Goal: Transaction & Acquisition: Purchase product/service

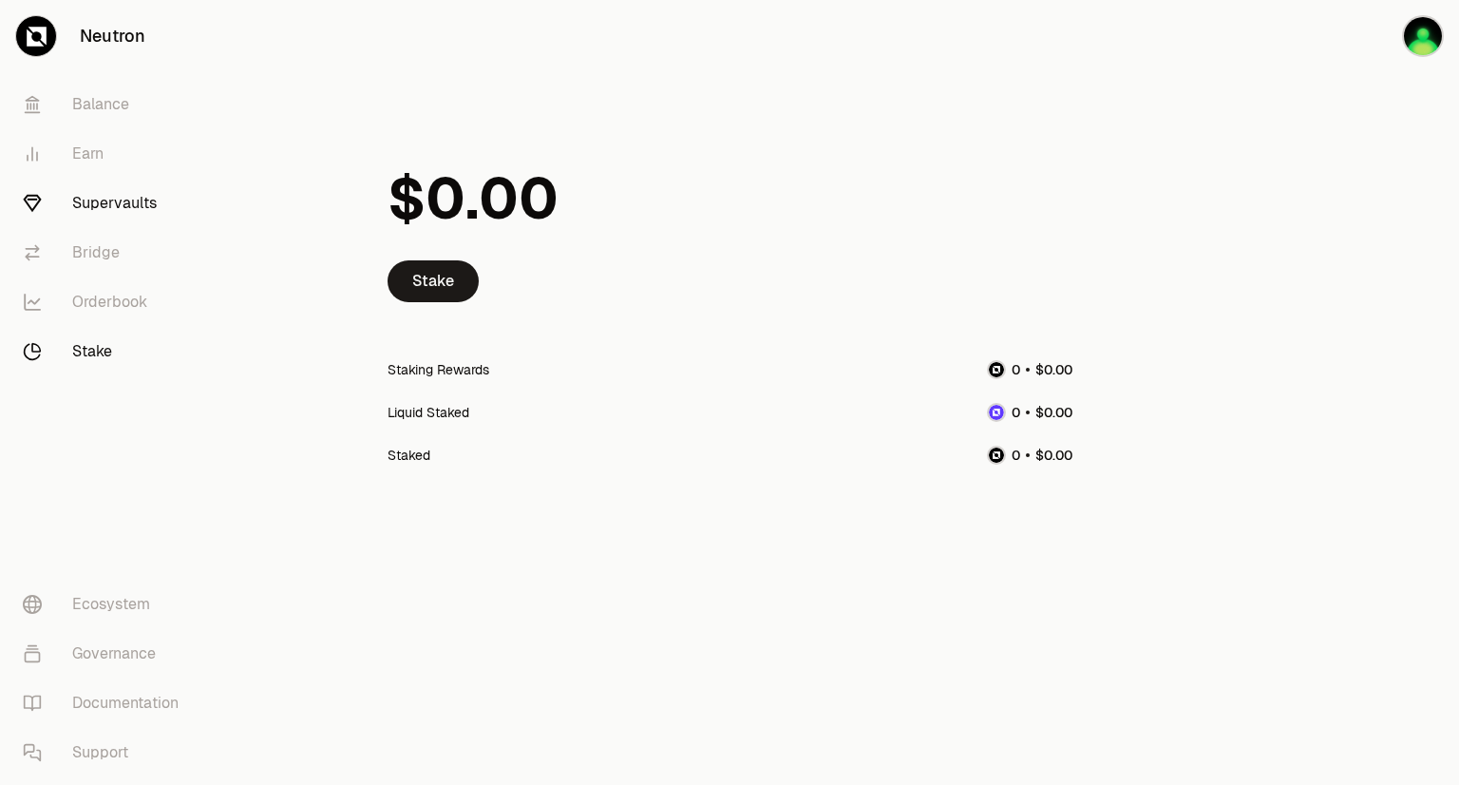
click at [98, 206] on link "Supervaults" at bounding box center [107, 203] width 198 height 49
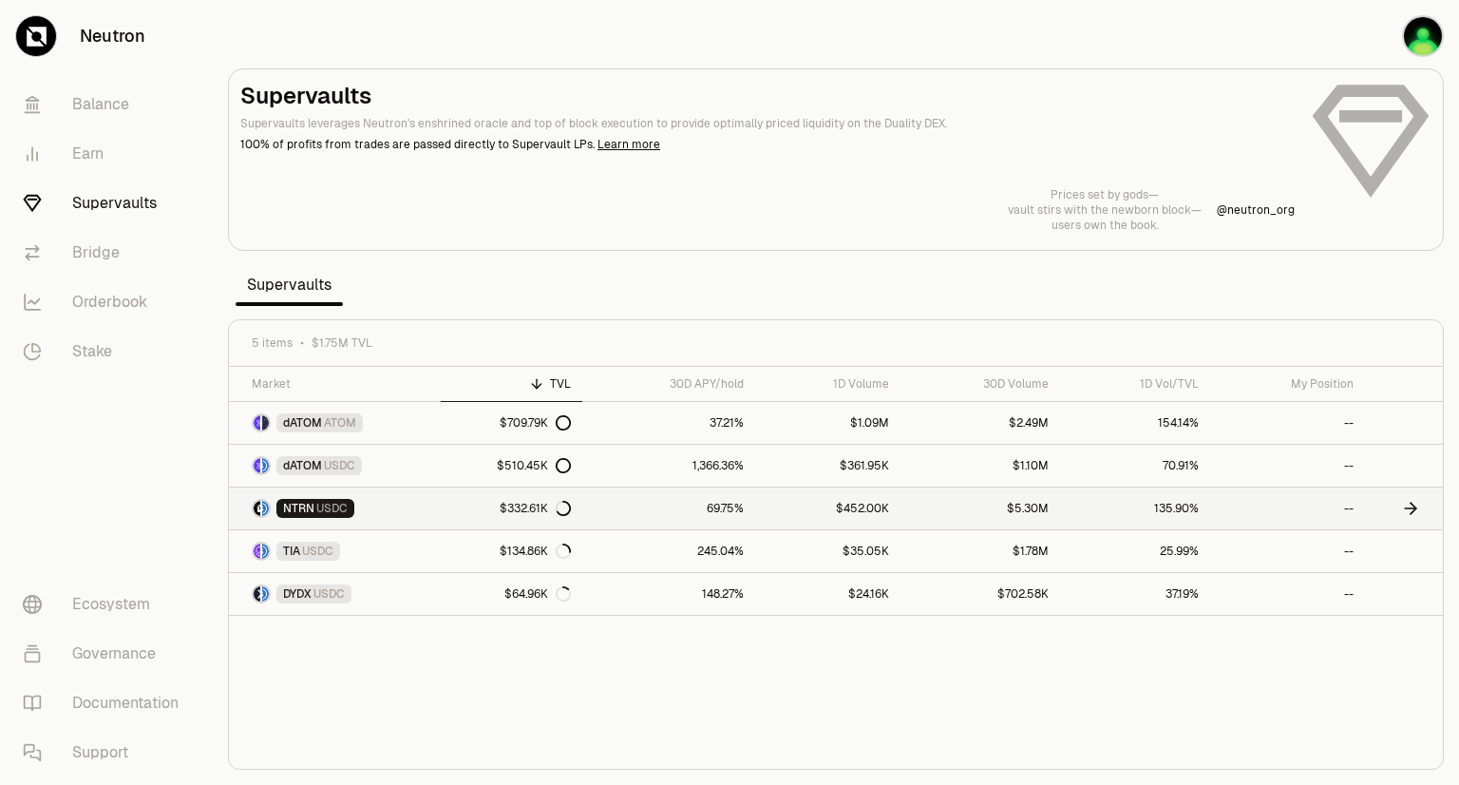
click at [719, 520] on link "69.75%" at bounding box center [668, 508] width 172 height 42
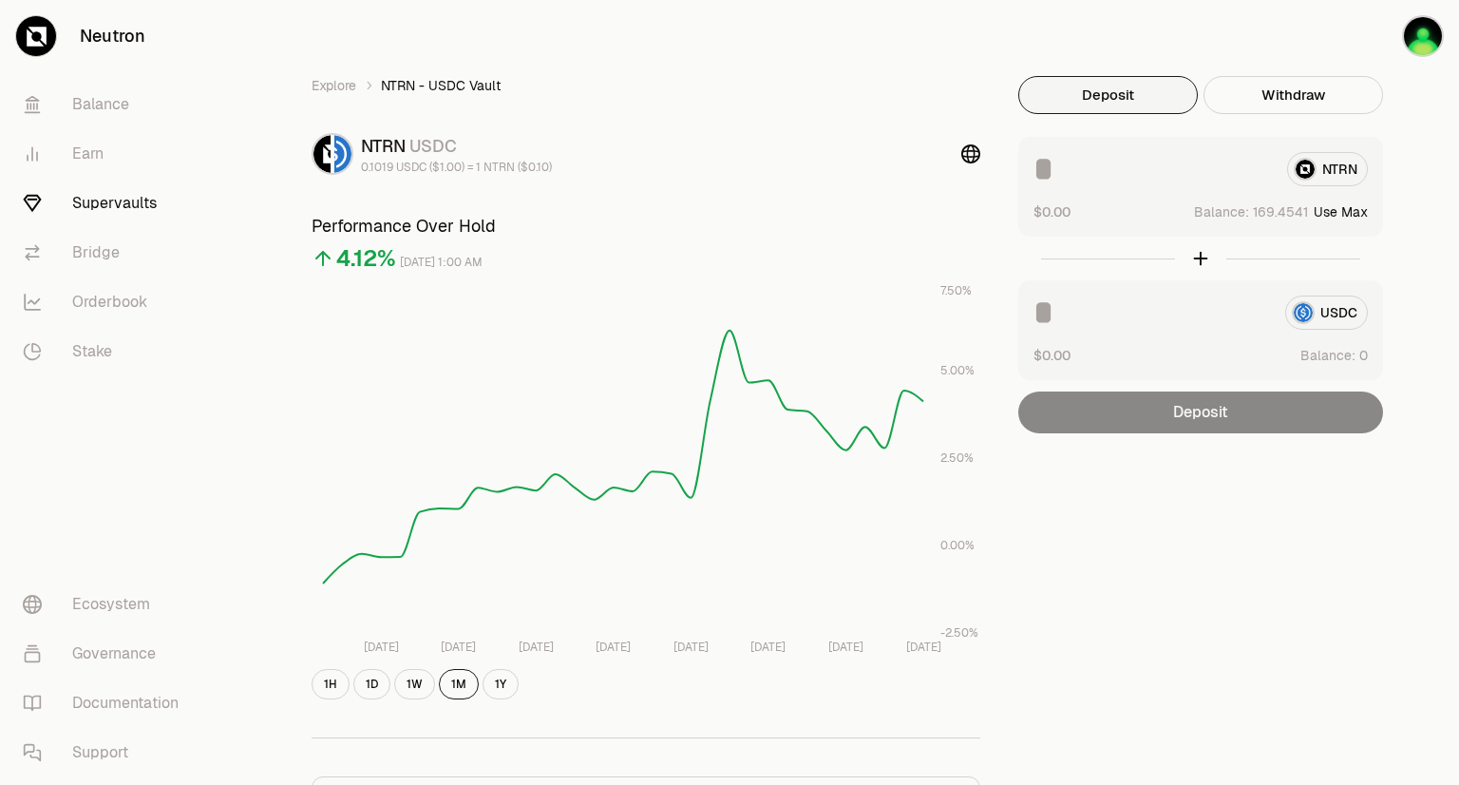
click at [1341, 215] on button "Use Max" at bounding box center [1341, 211] width 54 height 19
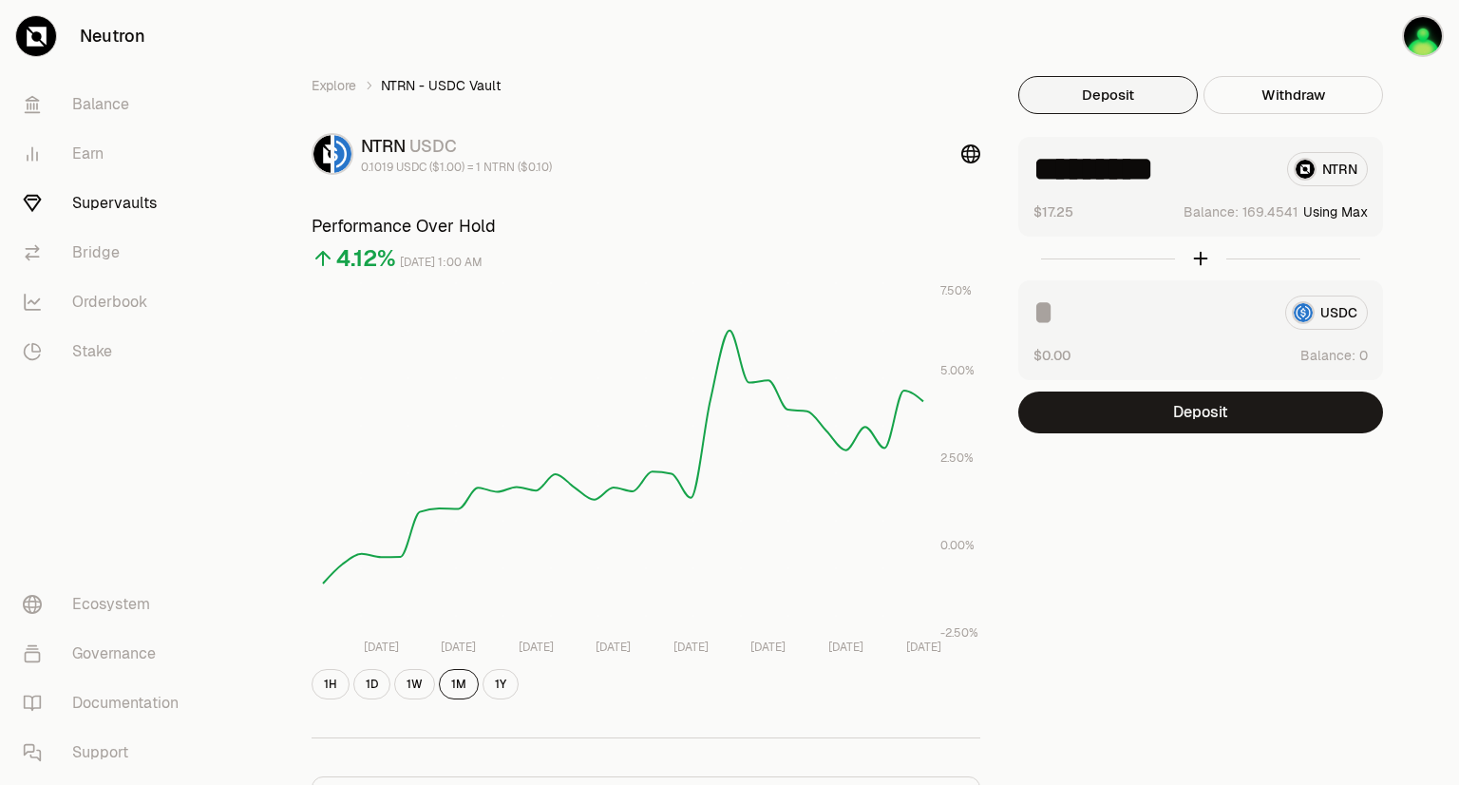
drag, startPoint x: 1230, startPoint y: 170, endPoint x: 1018, endPoint y: 173, distance: 211.9
click at [1018, 173] on div "********* NTRN $17.25 Balance: Using Max" at bounding box center [1200, 187] width 365 height 100
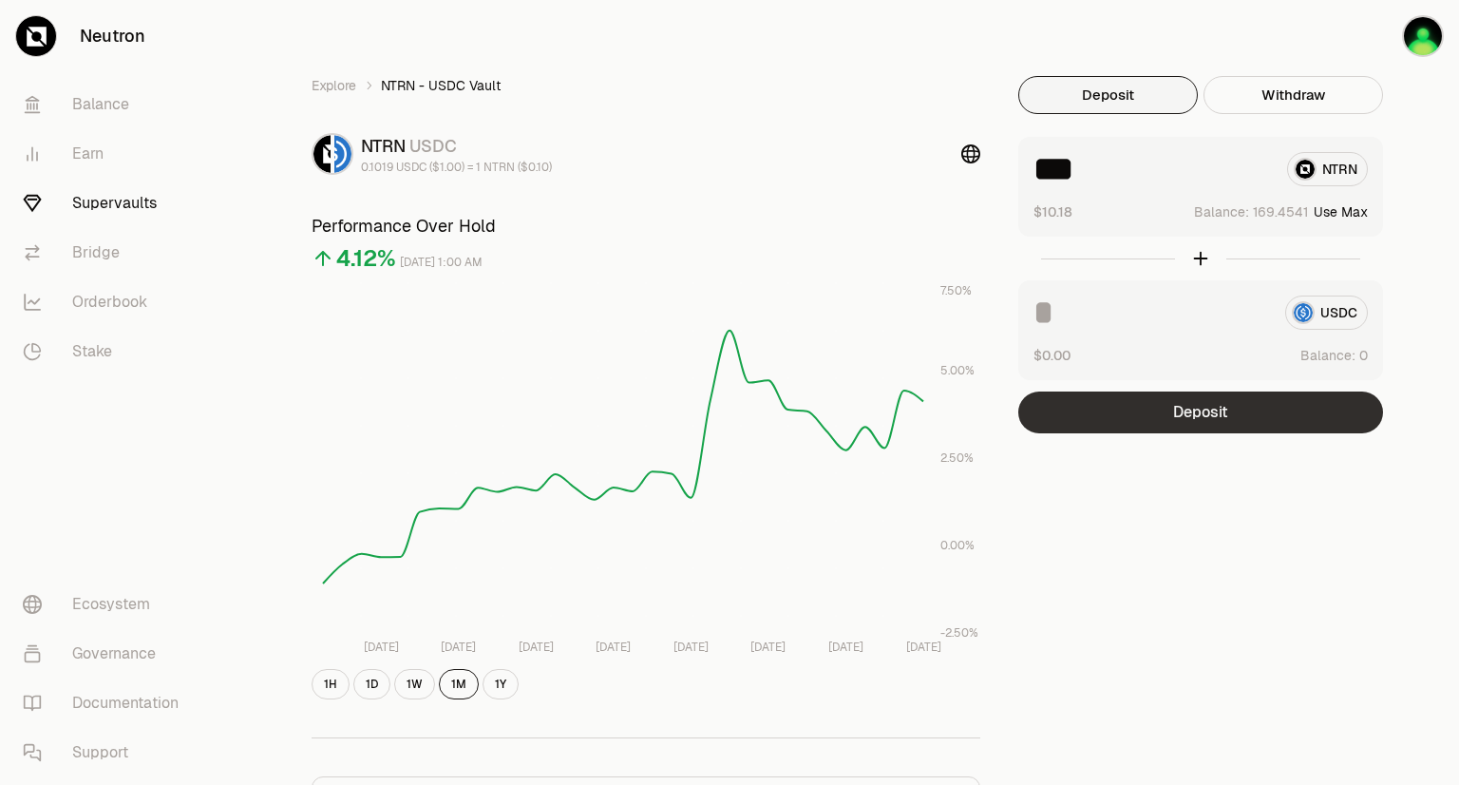
type input "***"
click at [1171, 419] on button "Deposit" at bounding box center [1200, 412] width 365 height 42
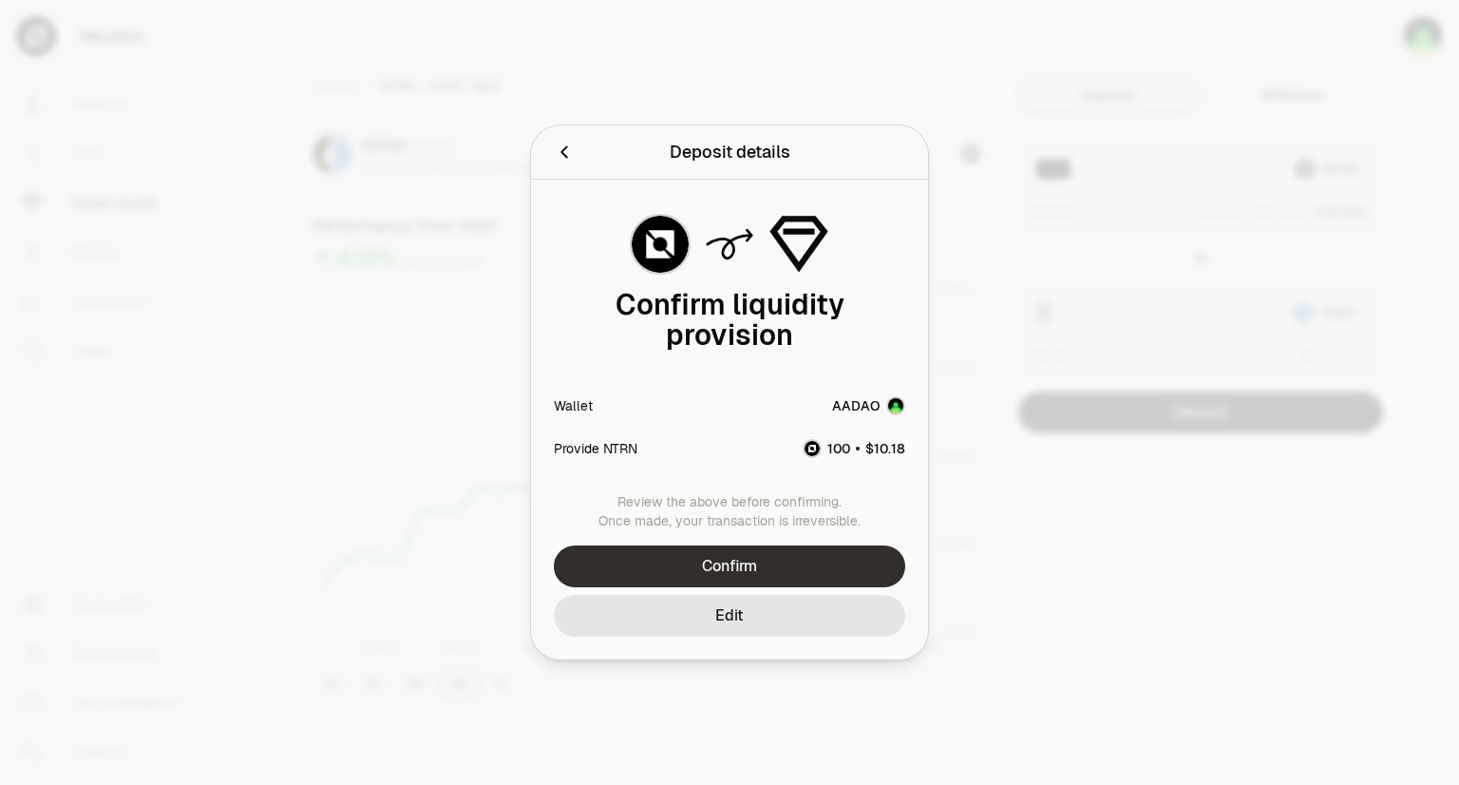
click at [745, 562] on button "Confirm" at bounding box center [730, 566] width 352 height 42
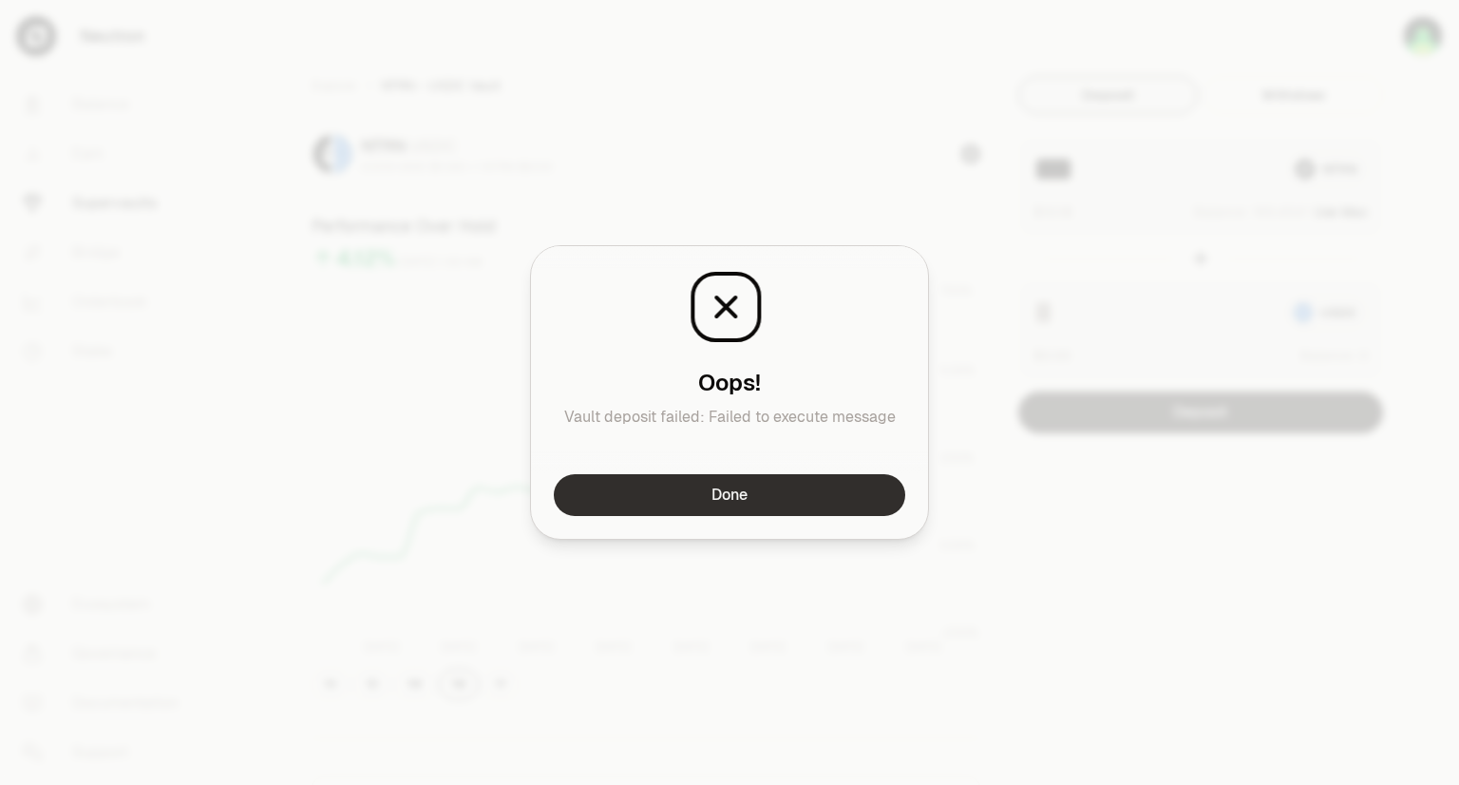
click at [790, 499] on button "Done" at bounding box center [730, 495] width 352 height 42
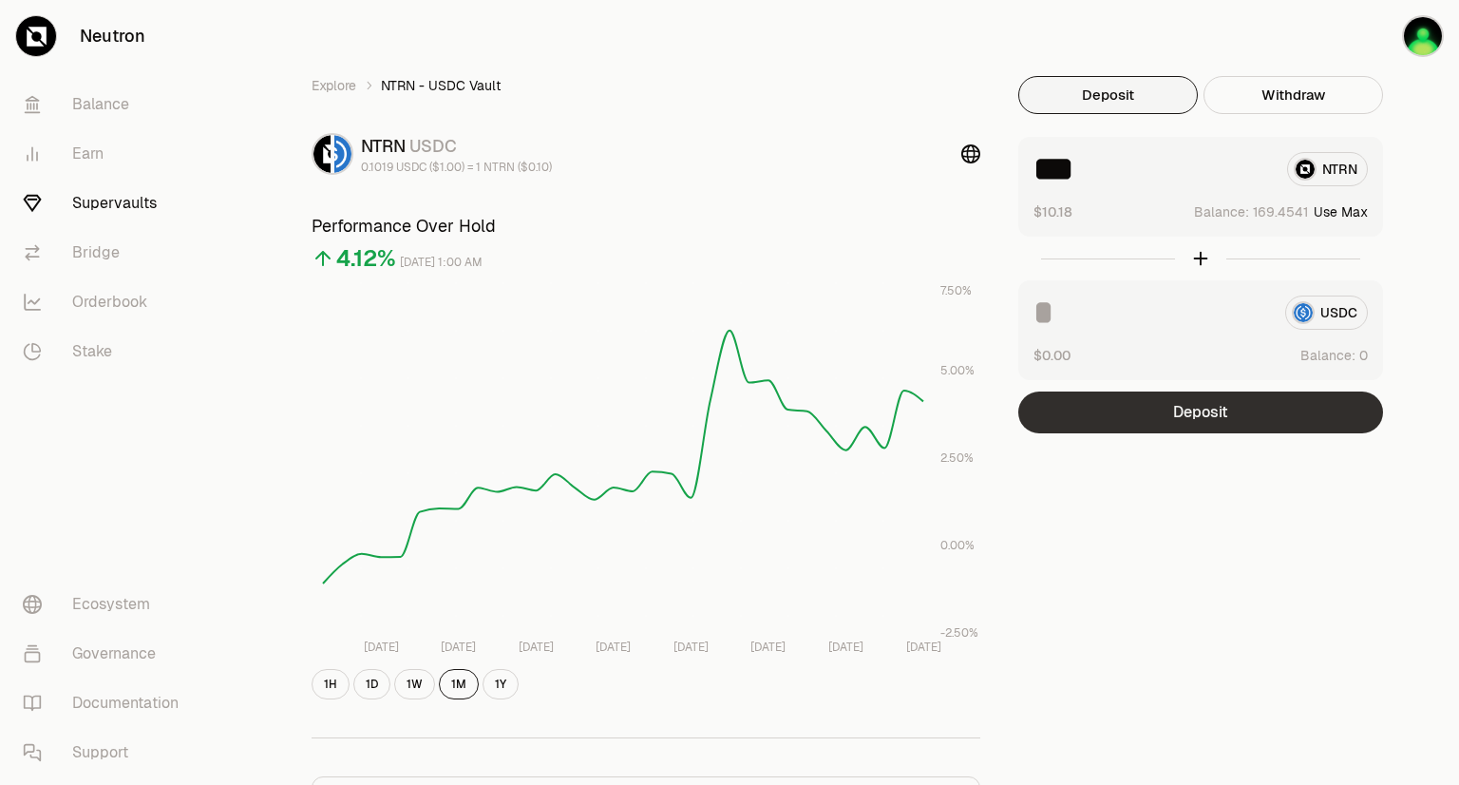
click at [1118, 405] on button "Deposit" at bounding box center [1200, 412] width 365 height 42
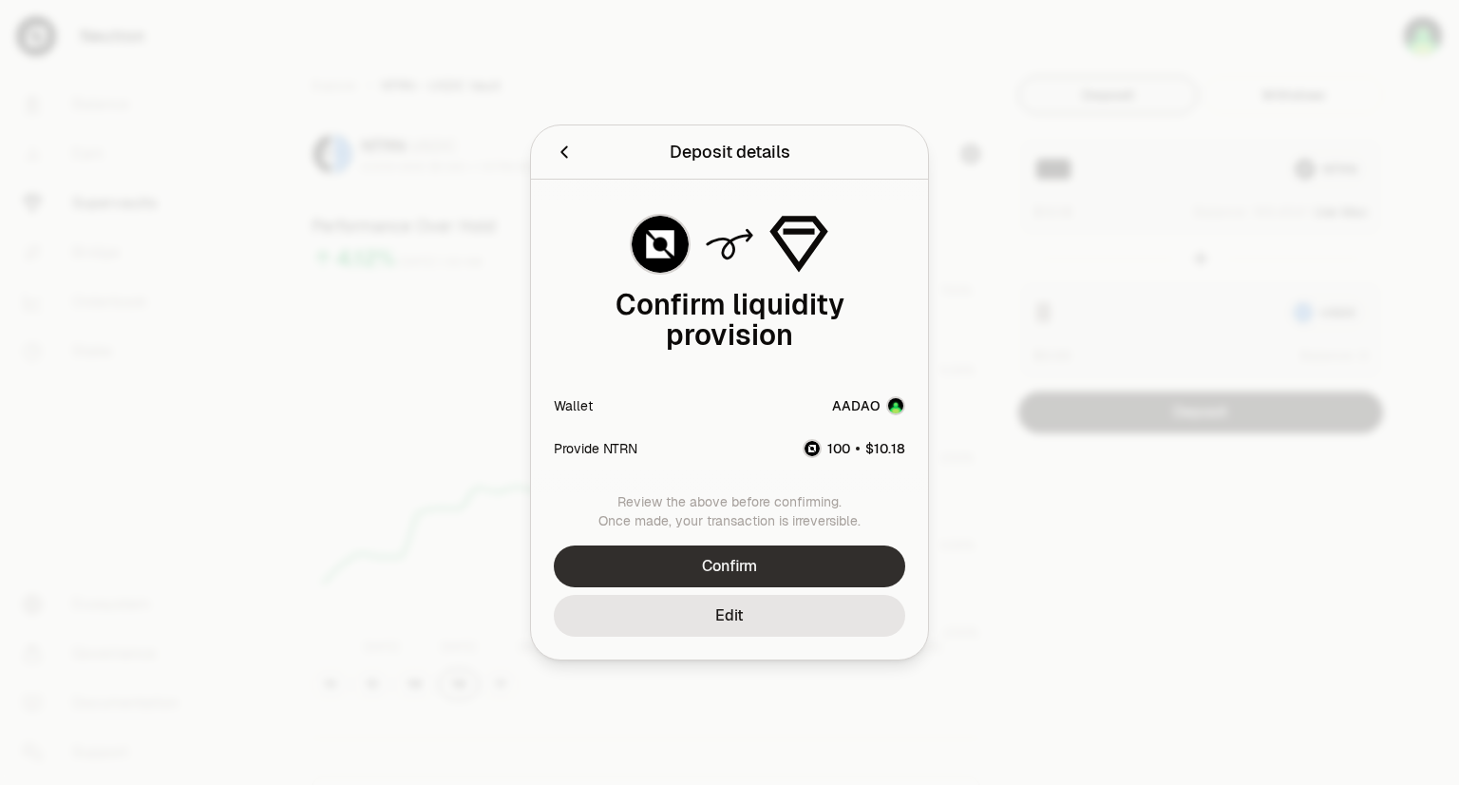
click at [672, 566] on button "Confirm" at bounding box center [730, 566] width 352 height 42
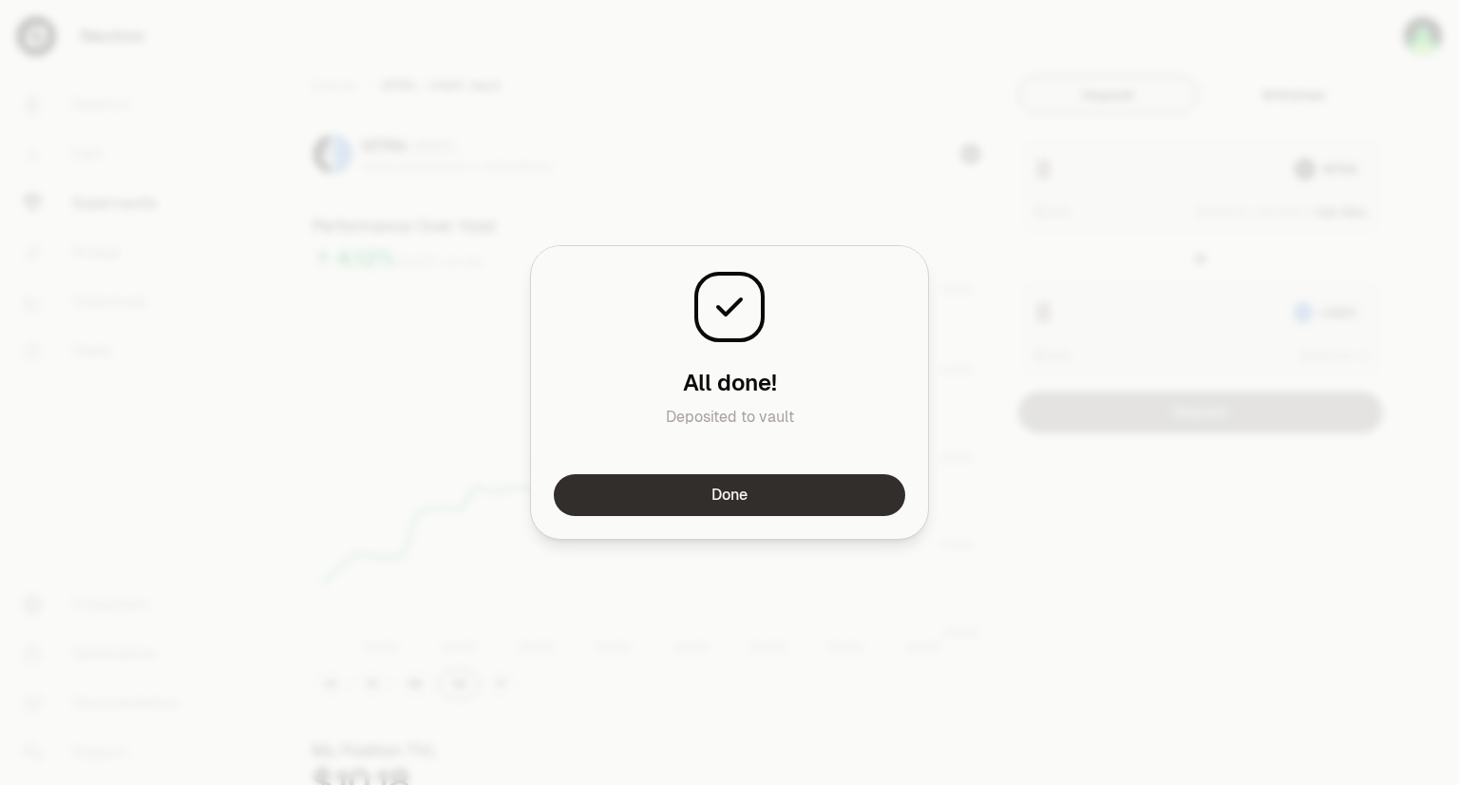
click at [804, 482] on button "Done" at bounding box center [730, 495] width 352 height 42
